Goal: Task Accomplishment & Management: Manage account settings

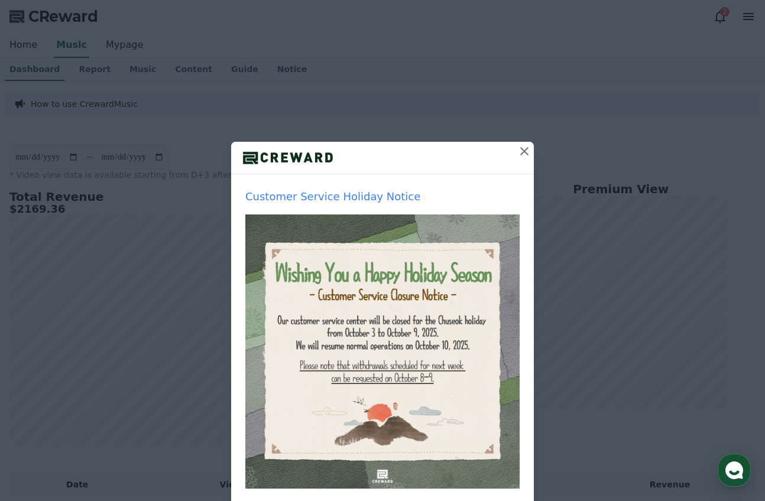
click at [524, 151] on icon at bounding box center [524, 151] width 8 height 8
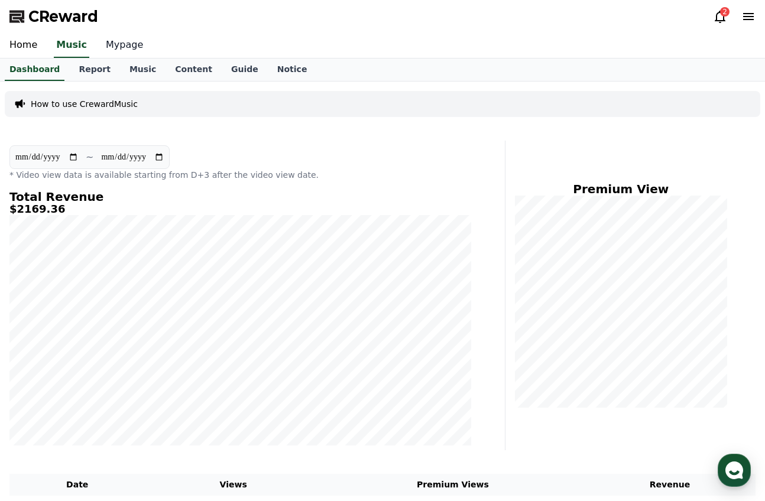
click at [120, 39] on link "Mypage" at bounding box center [124, 45] width 56 height 25
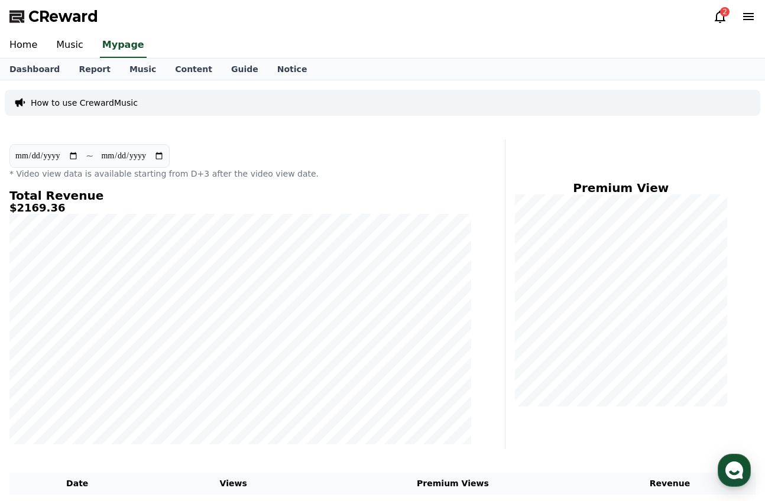
select select "**********"
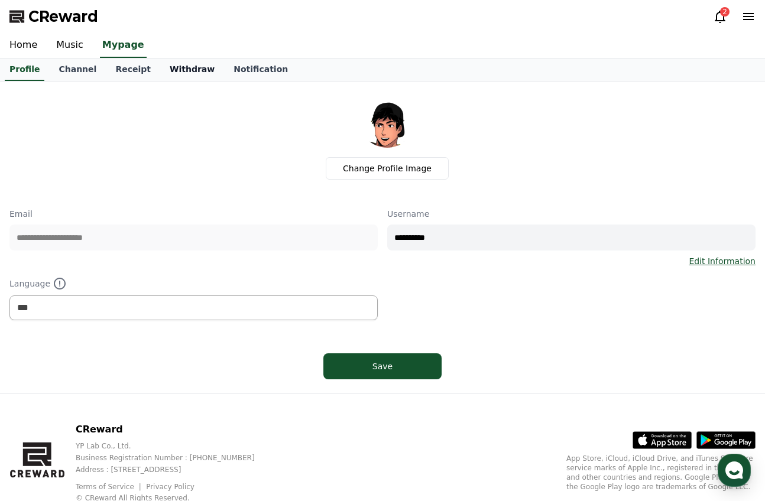
click at [187, 75] on link "Withdraw" at bounding box center [192, 70] width 64 height 22
